Goal: Book appointment/travel/reservation

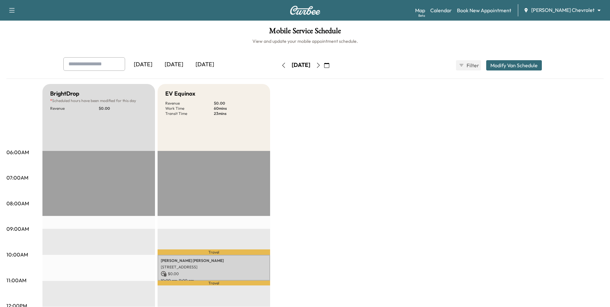
scroll to position [161, 0]
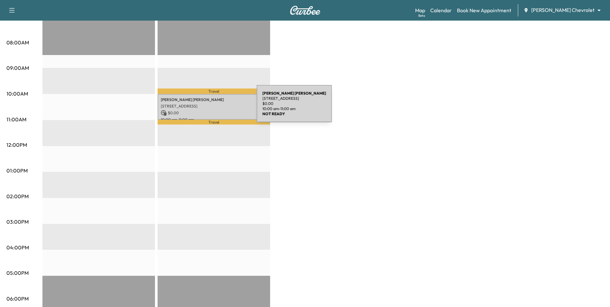
click at [208, 107] on div "[PERSON_NAME] [STREET_ADDRESS] $ 0.00 10:00 am - 11:00 am" at bounding box center [214, 107] width 113 height 26
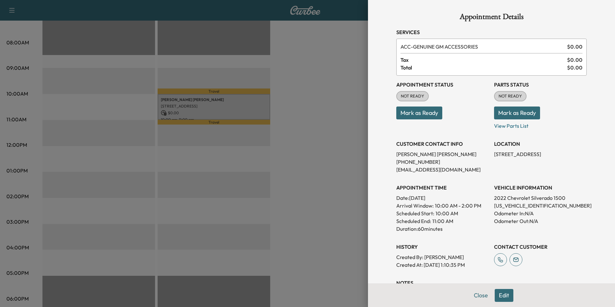
click at [498, 296] on button "Edit" at bounding box center [504, 295] width 19 height 13
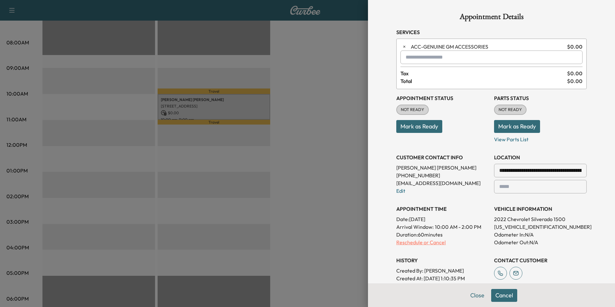
click at [435, 244] on p "Reschedule or Cancel" at bounding box center [442, 242] width 93 height 8
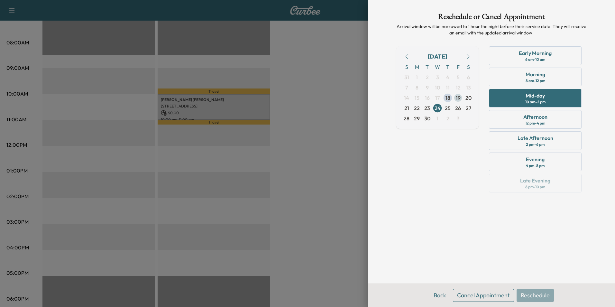
click at [460, 99] on span "19" at bounding box center [458, 98] width 5 height 8
click at [524, 58] on div "Early Morning 6 am - 10 am" at bounding box center [535, 55] width 93 height 19
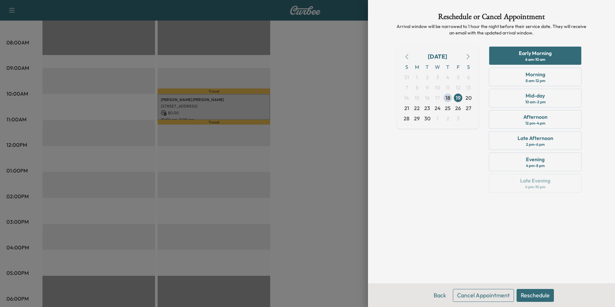
click at [551, 298] on button "Reschedule" at bounding box center [534, 295] width 37 height 13
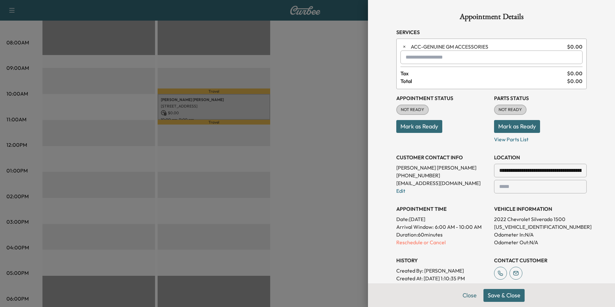
click at [330, 251] on div at bounding box center [307, 153] width 615 height 307
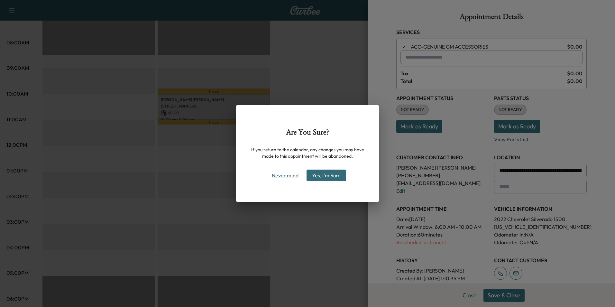
click at [281, 179] on button "Never mind" at bounding box center [285, 175] width 32 height 10
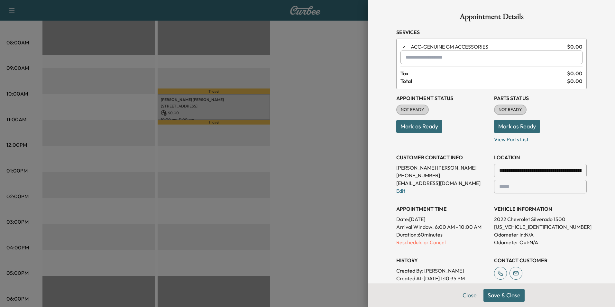
click at [466, 297] on button "Close" at bounding box center [469, 295] width 23 height 13
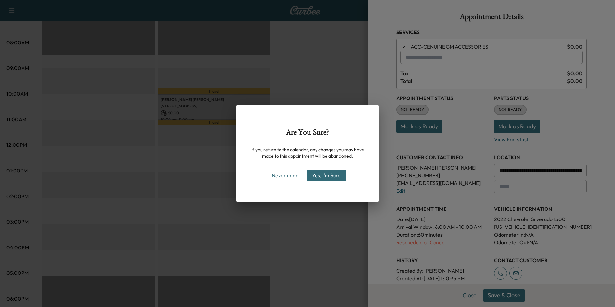
click at [332, 177] on button "Yes, I'm Sure" at bounding box center [326, 175] width 40 height 12
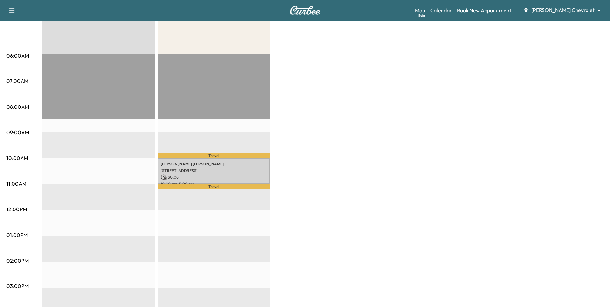
scroll to position [64, 0]
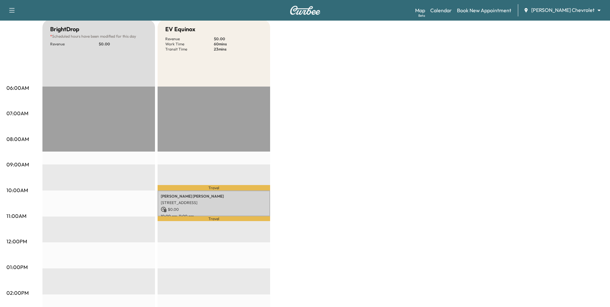
click at [574, 15] on div "Map Beta Calendar Book New Appointment [PERSON_NAME] Chevrolet ******** ​" at bounding box center [510, 10] width 190 height 12
click at [572, 4] on div "Support Log Out Map Beta Calendar Book New Appointment [PERSON_NAME] Chevrolet …" at bounding box center [305, 10] width 610 height 21
click at [573, 5] on div "Map Beta Calendar Book New Appointment [PERSON_NAME] Chevrolet ******** ​" at bounding box center [510, 10] width 190 height 12
click at [574, 9] on body "Support Log Out Map Beta Calendar Book New Appointment [PERSON_NAME] Chevrolet …" at bounding box center [307, 89] width 615 height 307
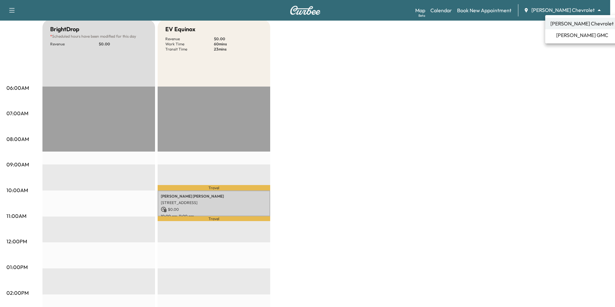
click at [509, 34] on div at bounding box center [307, 153] width 615 height 307
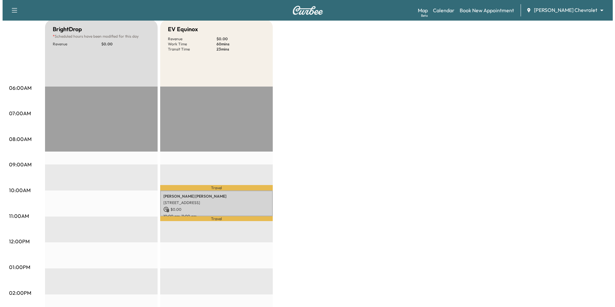
scroll to position [0, 0]
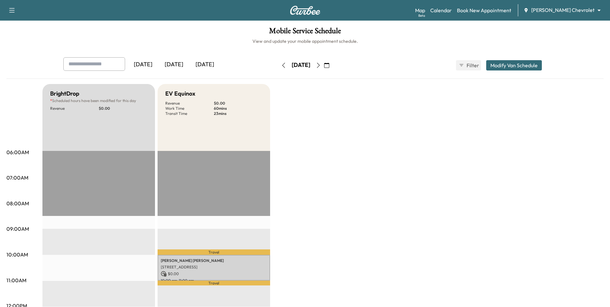
click at [512, 66] on button "Modify Van Schedule" at bounding box center [514, 65] width 56 height 10
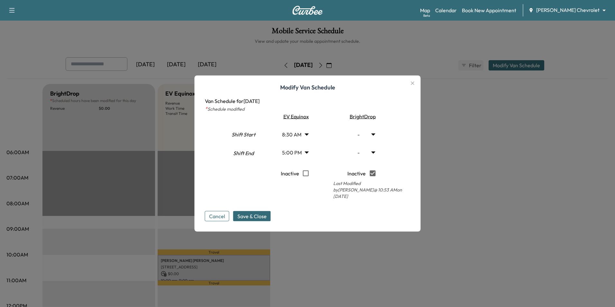
click at [306, 135] on body "Support Log Out Map Beta Calendar Book New Appointment [PERSON_NAME] Chevrolet …" at bounding box center [307, 153] width 615 height 307
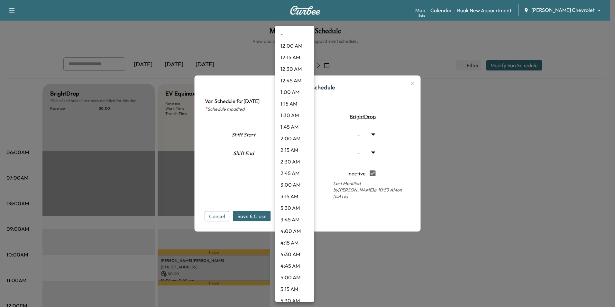
scroll to position [276, 0]
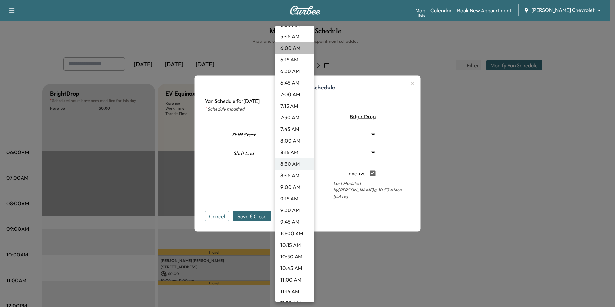
click at [298, 50] on li "6:00 AM" at bounding box center [294, 48] width 39 height 12
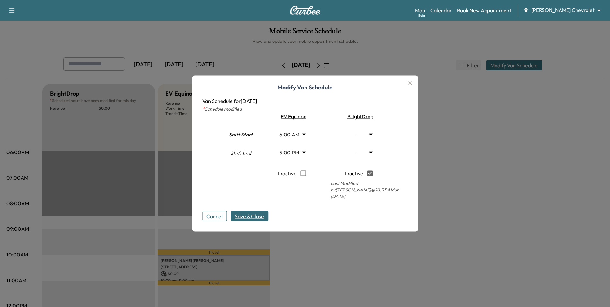
click at [251, 216] on span "Save & Close" at bounding box center [249, 216] width 29 height 8
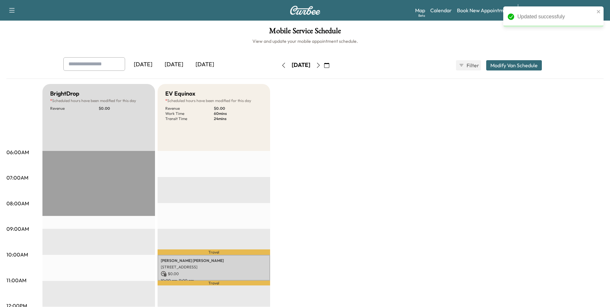
click at [516, 68] on button "Modify Van Schedule" at bounding box center [514, 65] width 56 height 10
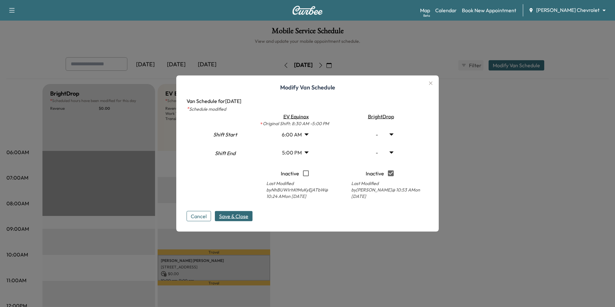
click at [301, 135] on body "Support Log Out Map Beta Calendar Book New Appointment [PERSON_NAME] Chevrolet …" at bounding box center [307, 153] width 615 height 307
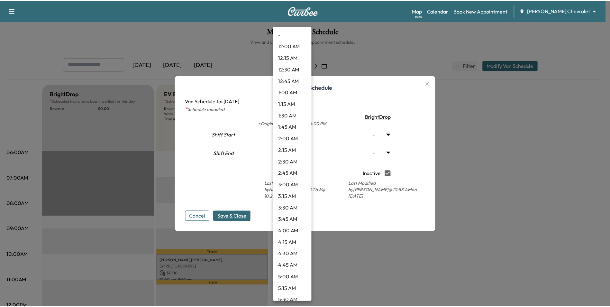
scroll to position [160, 0]
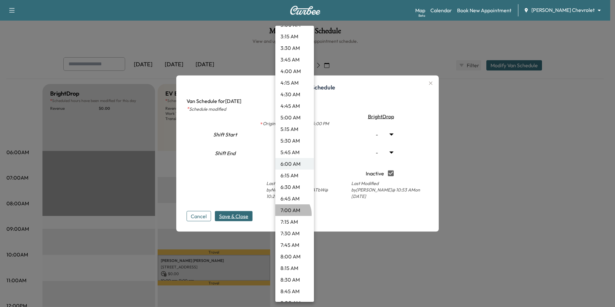
click at [289, 214] on li "7:00 AM" at bounding box center [294, 210] width 39 height 12
type input "*"
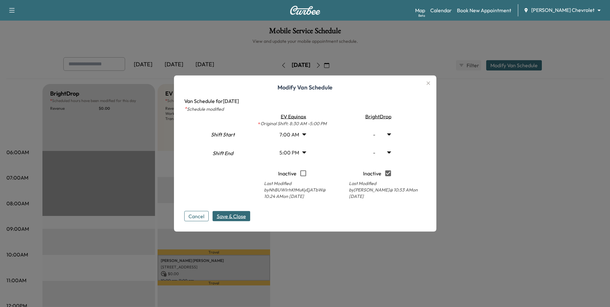
click at [246, 215] on span "Save & Close" at bounding box center [231, 216] width 29 height 8
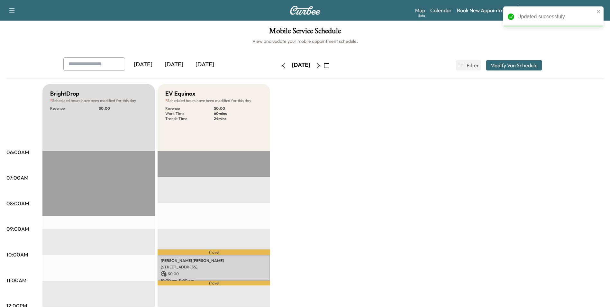
click at [329, 65] on icon "button" at bounding box center [326, 65] width 5 height 5
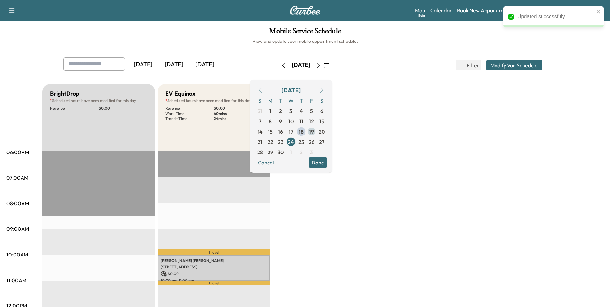
click at [314, 131] on span "19" at bounding box center [311, 132] width 5 height 8
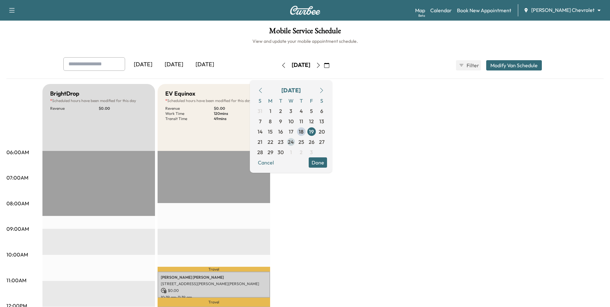
click at [294, 144] on span "24" at bounding box center [291, 142] width 6 height 8
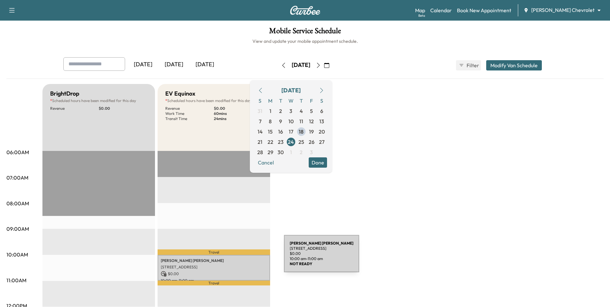
click at [236, 266] on p "[STREET_ADDRESS]" at bounding box center [214, 266] width 106 height 5
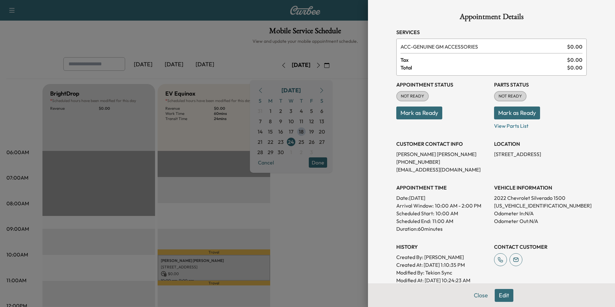
click at [497, 301] on button "Edit" at bounding box center [504, 295] width 19 height 13
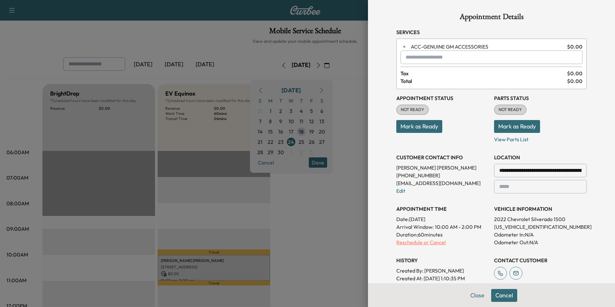
click at [424, 243] on p "Reschedule or Cancel" at bounding box center [442, 242] width 93 height 8
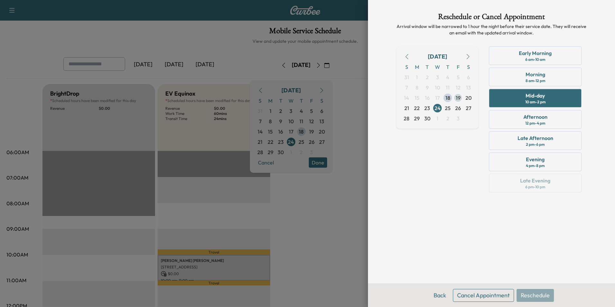
click at [455, 94] on span "19" at bounding box center [458, 98] width 10 height 10
click at [538, 58] on div "6 am - 10 am" at bounding box center [535, 59] width 20 height 5
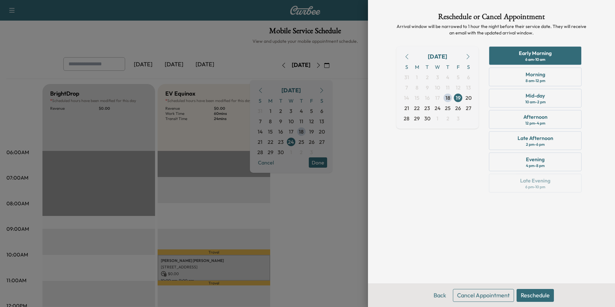
click at [534, 296] on button "Reschedule" at bounding box center [534, 295] width 37 height 13
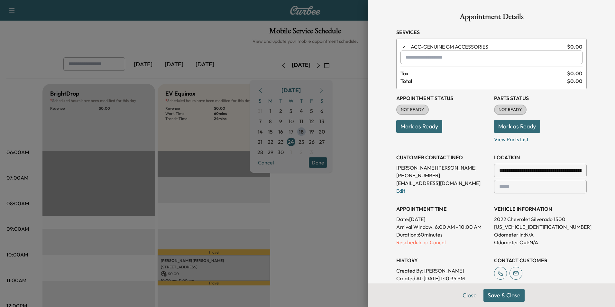
click at [496, 297] on button "Save & Close" at bounding box center [503, 295] width 41 height 13
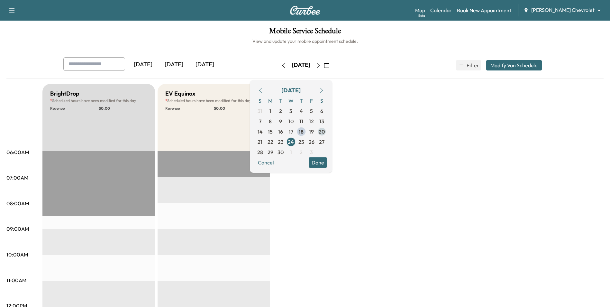
click at [317, 133] on span "19" at bounding box center [311, 131] width 10 height 10
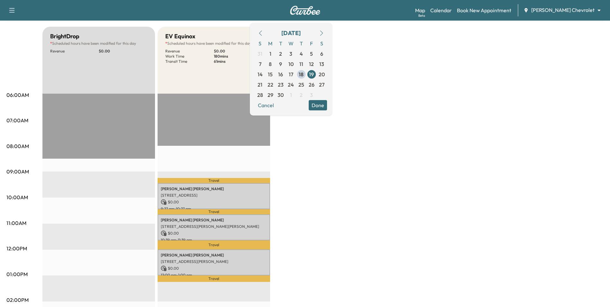
scroll to position [64, 0]
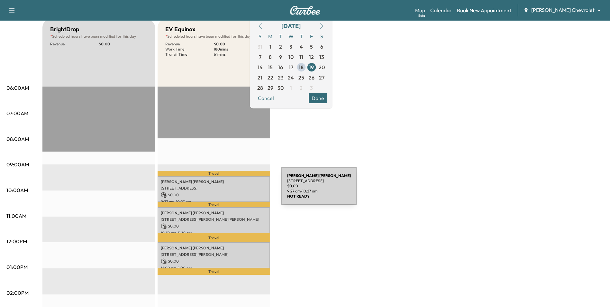
click at [233, 190] on div "[PERSON_NAME] [STREET_ADDRESS] $ 0.00 9:27 am - 10:27 am" at bounding box center [214, 189] width 113 height 26
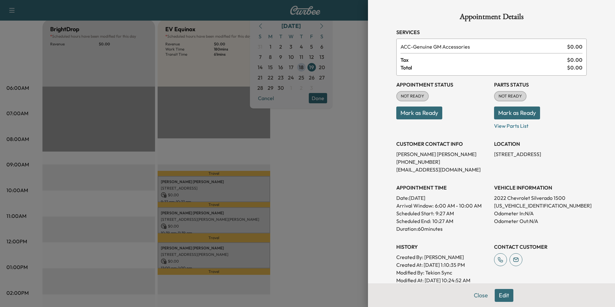
click at [313, 226] on div at bounding box center [307, 153] width 615 height 307
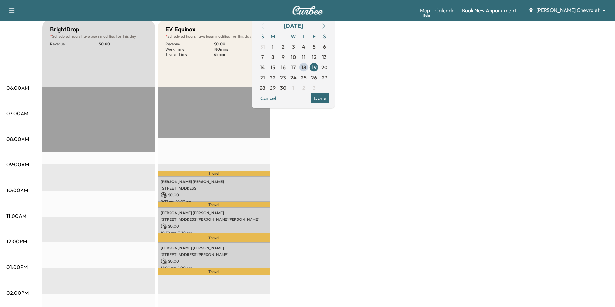
click at [562, 13] on body "Support Log Out Map Beta Calendar Book New Appointment [PERSON_NAME] Chevrolet …" at bounding box center [307, 89] width 615 height 307
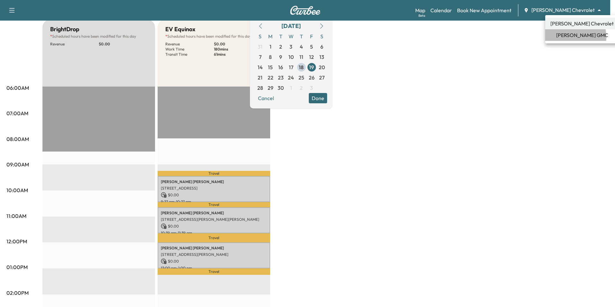
click at [567, 37] on span "[PERSON_NAME] GMC" at bounding box center [582, 35] width 52 height 8
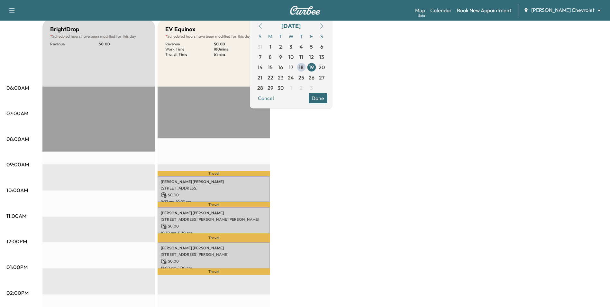
scroll to position [0, 0]
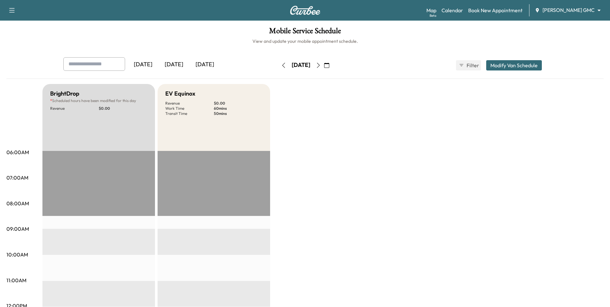
click at [329, 64] on icon "button" at bounding box center [326, 65] width 5 height 5
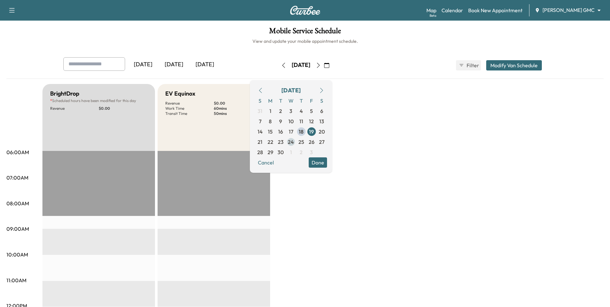
click at [294, 141] on span "24" at bounding box center [291, 142] width 6 height 8
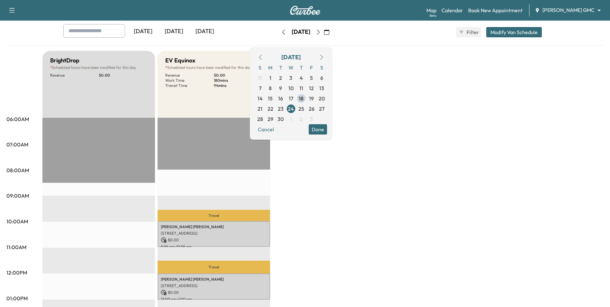
scroll to position [32, 0]
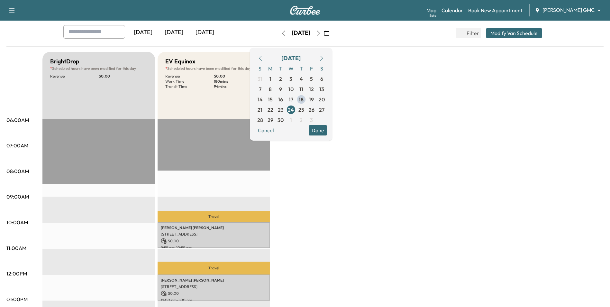
click at [327, 131] on button "Done" at bounding box center [318, 130] width 18 height 10
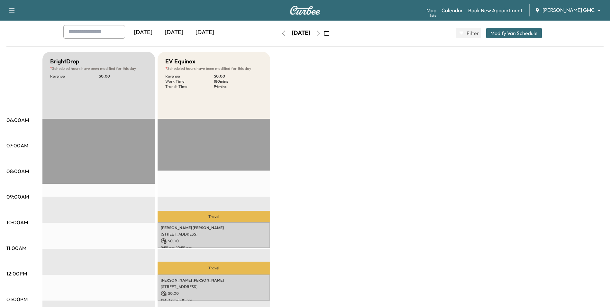
click at [391, 125] on div "BrightDrop * Scheduled hours have been modified for this day Revenue $ 0.00 EST…" at bounding box center [322, 293] width 561 height 482
click at [351, 128] on div "BrightDrop * Scheduled hours have been modified for this day Revenue $ 0.00 EST…" at bounding box center [322, 293] width 561 height 482
click at [180, 32] on div "[DATE]" at bounding box center [174, 32] width 31 height 15
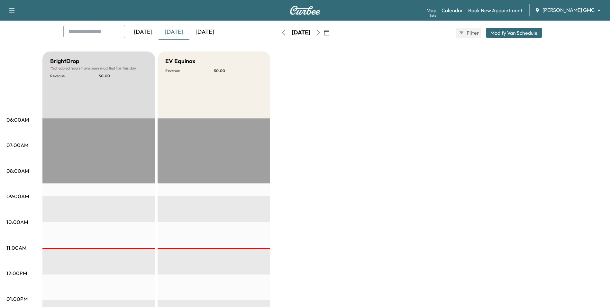
scroll to position [32, 0]
click at [576, 8] on body "Support Log Out Map Beta Calendar Book New Appointment [PERSON_NAME] GMC ******…" at bounding box center [305, 121] width 610 height 307
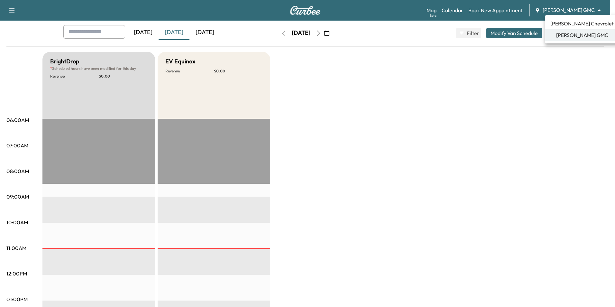
click at [568, 26] on span "[PERSON_NAME] Chevrolet" at bounding box center [581, 24] width 63 height 8
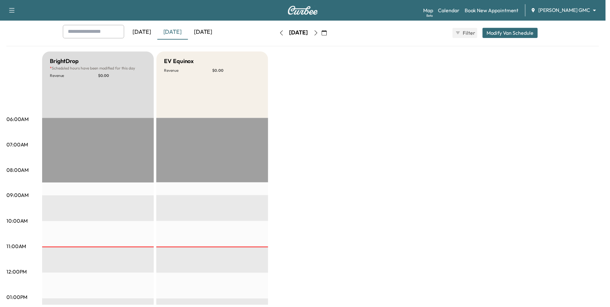
scroll to position [0, 0]
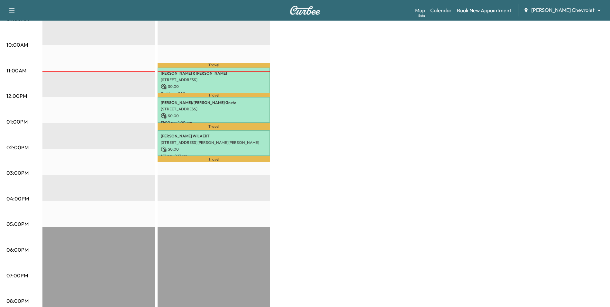
scroll to position [96, 0]
